Goal: Information Seeking & Learning: Learn about a topic

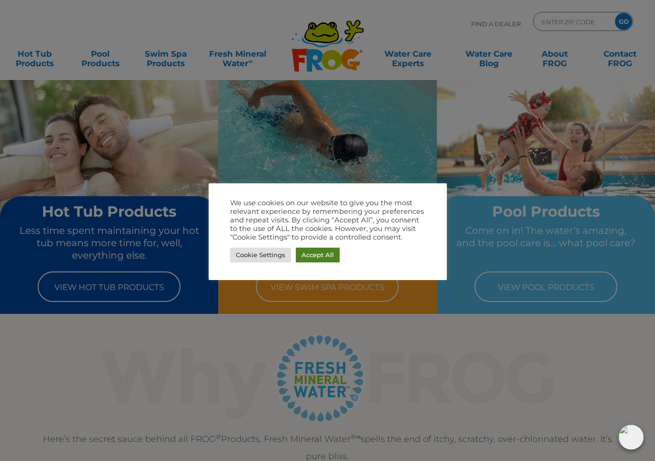
click at [324, 258] on link "Accept All" at bounding box center [318, 255] width 44 height 15
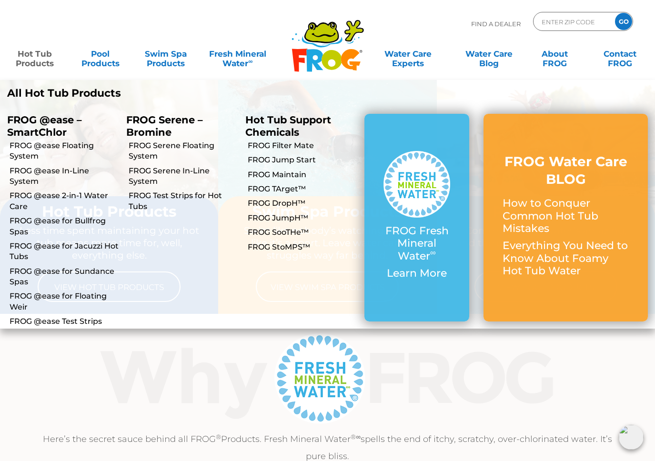
click at [39, 61] on link "Hot Tub Products" at bounding box center [35, 53] width 51 height 19
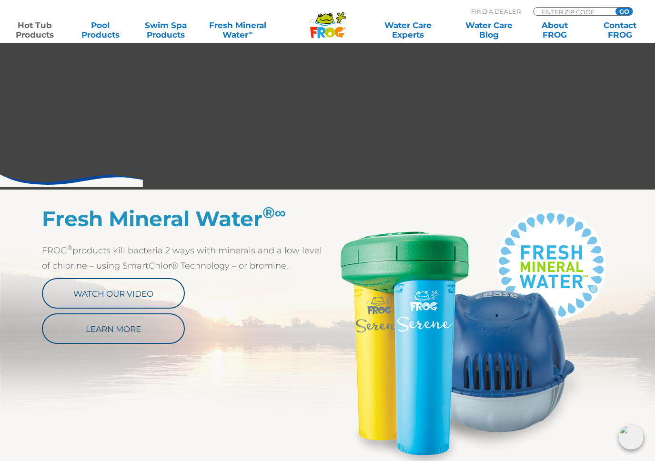
scroll to position [343, 0]
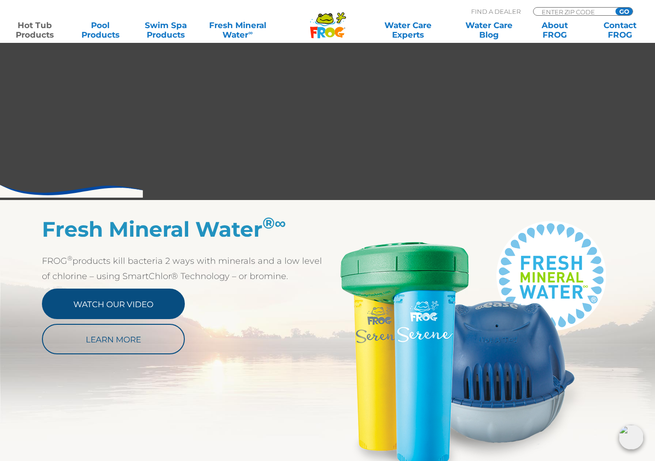
click at [162, 300] on link "Watch Our Video" at bounding box center [113, 303] width 143 height 30
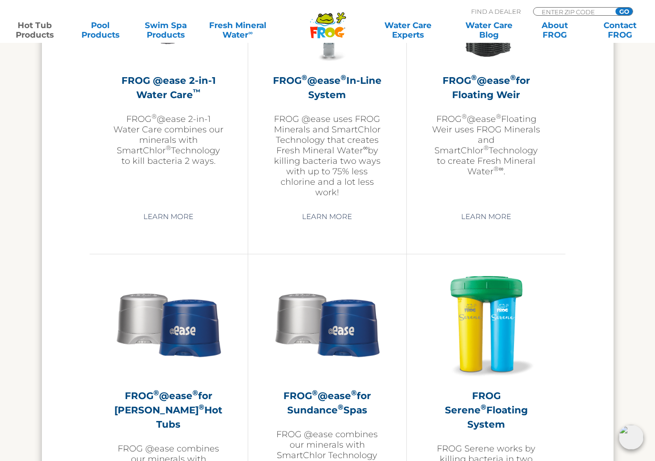
scroll to position [1495, 0]
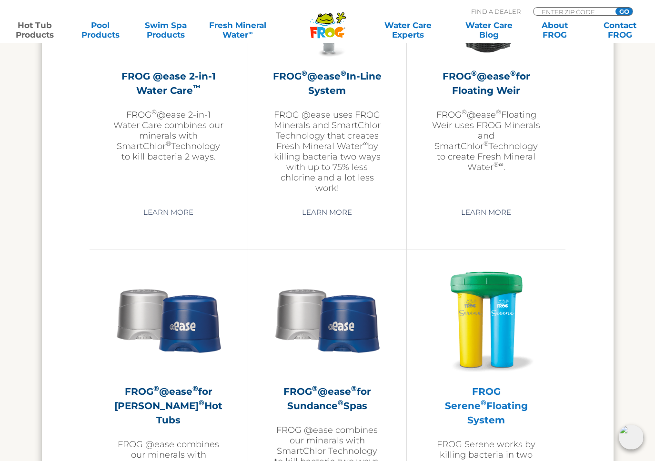
click at [478, 409] on h2 "FROG Serene ® Floating System" at bounding box center [485, 405] width 111 height 43
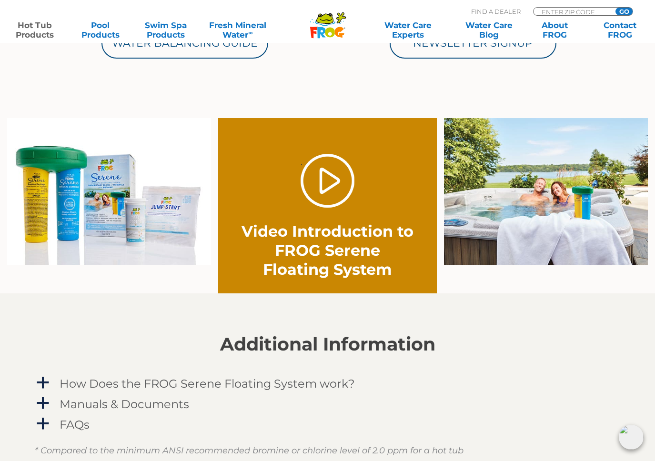
scroll to position [592, 0]
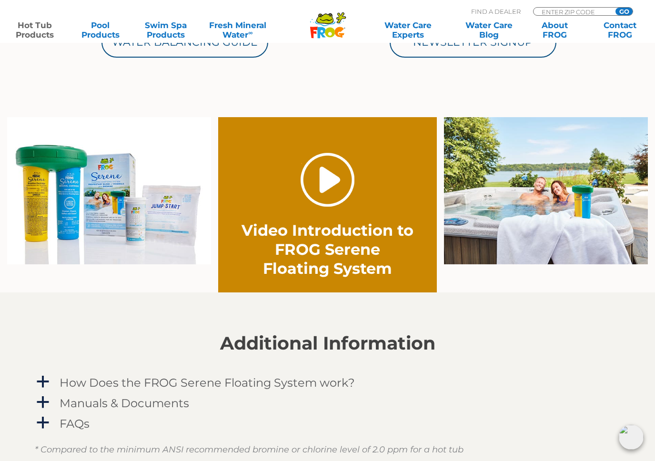
click at [317, 185] on link "." at bounding box center [327, 180] width 54 height 54
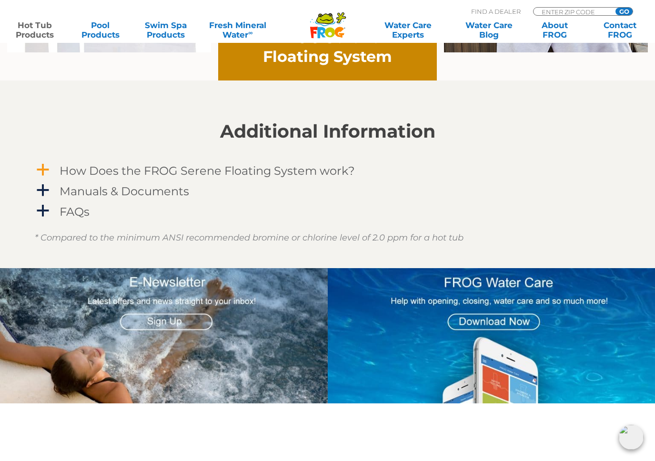
scroll to position [826, 0]
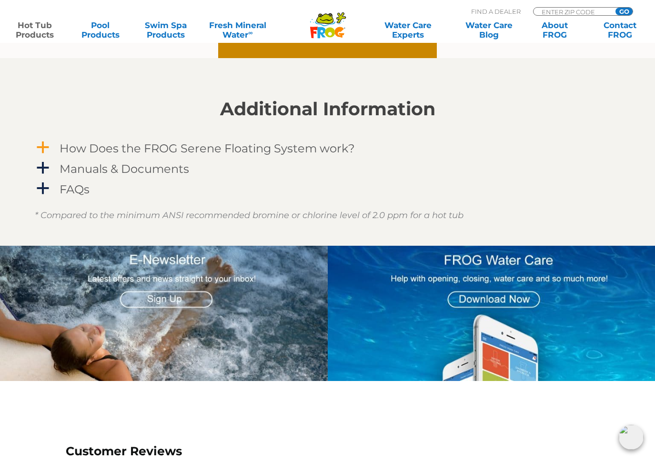
click at [44, 146] on span "a" at bounding box center [43, 147] width 14 height 14
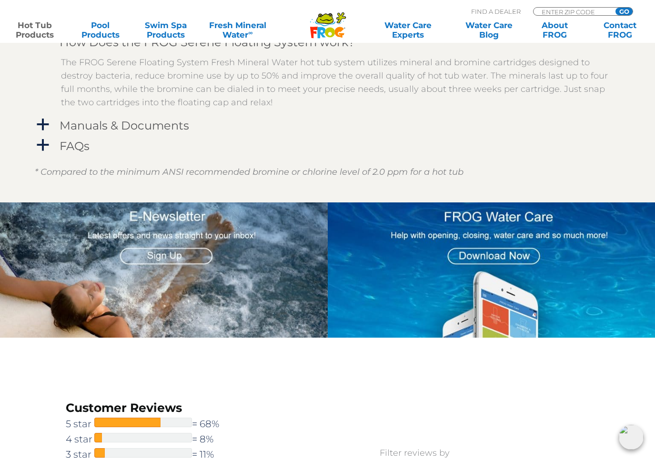
scroll to position [978, 0]
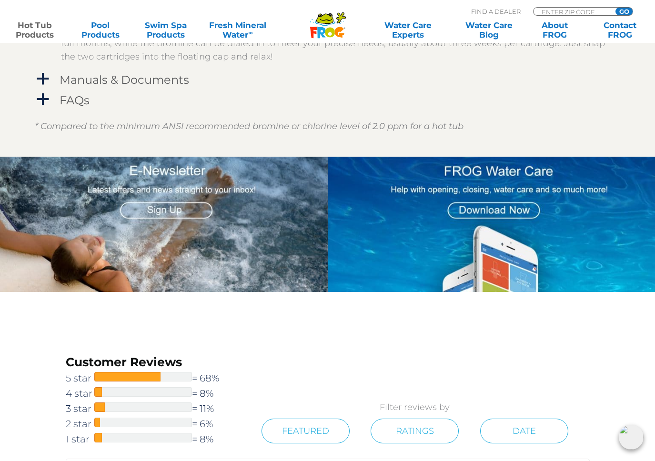
click at [487, 207] on img at bounding box center [492, 224] width 328 height 135
